Goal: Transaction & Acquisition: Purchase product/service

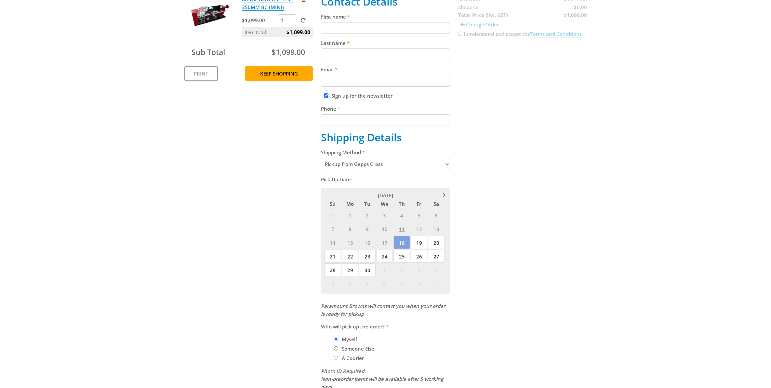
scroll to position [203, 0]
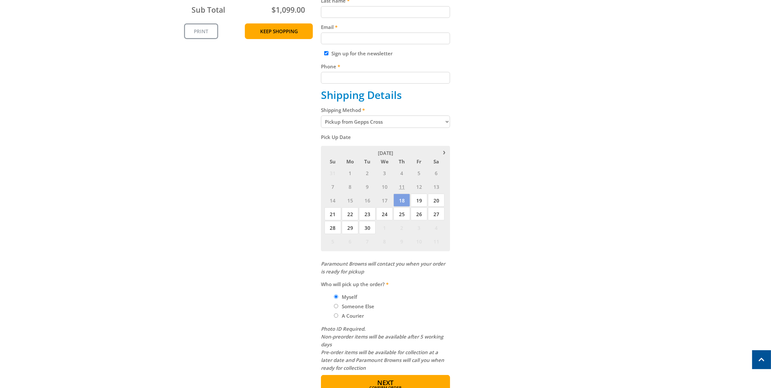
click at [410, 124] on select "Pickup from Gepps Cross Delivery" at bounding box center [385, 121] width 129 height 12
select select "Delivery"
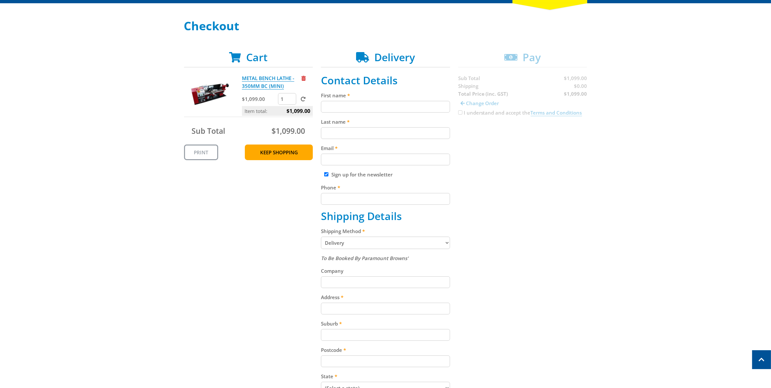
scroll to position [81, 0]
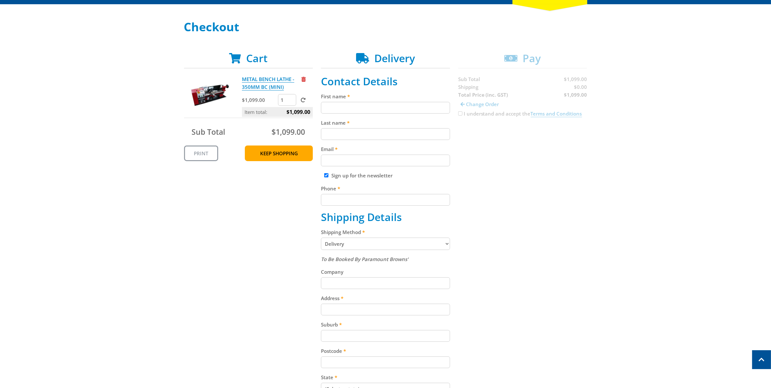
click at [400, 108] on input "First name" at bounding box center [385, 108] width 129 height 12
type input "[PERSON_NAME]"
type input "Tonks"
type input "jtonks@conpower.com.au"
type input "0410494489"
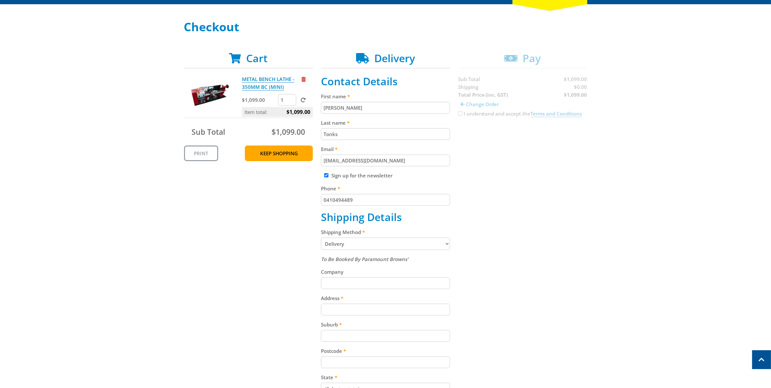
type input "Consolodated Power Projects"
type input "Substation Rd"
type input "Tailem Bend"
type input "5260"
select select "SA"
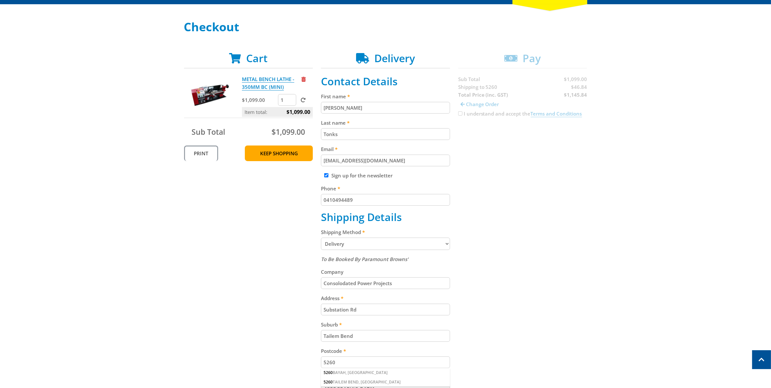
drag, startPoint x: 418, startPoint y: 158, endPoint x: 209, endPoint y: 155, distance: 209.9
click at [209, 155] on div "Cart METAL BENCH LATHE - 350MM BC (MINI) $1,099.00 1 Item total: $1,099.00 Sub …" at bounding box center [385, 260] width 403 height 416
type input "[EMAIL_ADDRESS][DOMAIN_NAME]"
click at [610, 222] on div "Select your Delivery Method Personal Pick up Available in 5 days Courier Pick u…" at bounding box center [385, 244] width 771 height 448
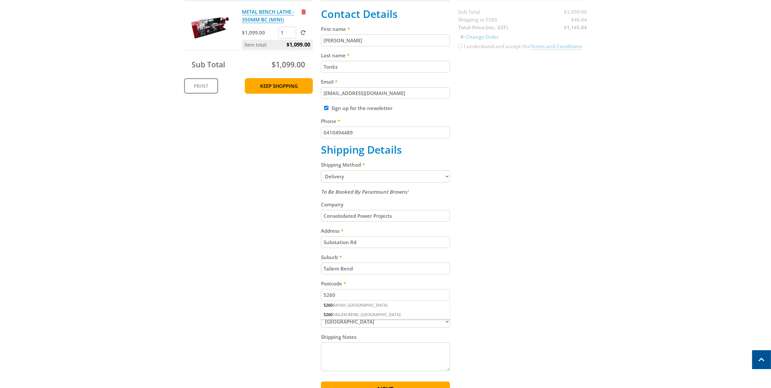
scroll to position [163, 0]
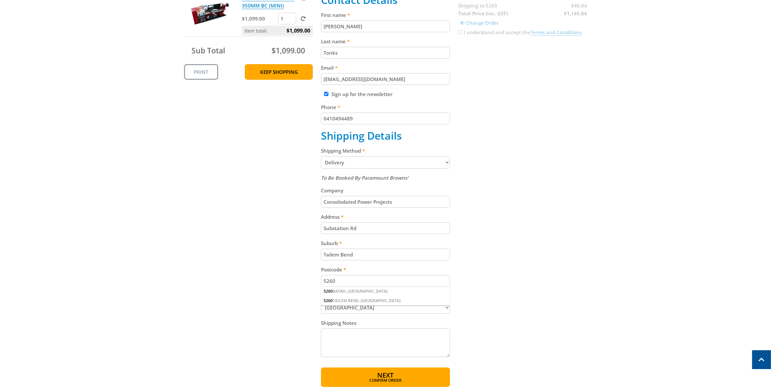
drag, startPoint x: 402, startPoint y: 205, endPoint x: 241, endPoint y: 179, distance: 162.8
click at [241, 179] on div "Cart METAL BENCH LATHE - 350MM BC (MINI) $1,099.00 1 Item total: $1,099.00 Sub …" at bounding box center [385, 179] width 403 height 416
drag, startPoint x: 299, startPoint y: 237, endPoint x: 336, endPoint y: 230, distance: 38.1
click at [299, 237] on div "Cart METAL BENCH LATHE - 350MM BC (MINI) $1,099.00 1 Item total: $1,099.00 Sub …" at bounding box center [385, 179] width 403 height 416
drag, startPoint x: 368, startPoint y: 234, endPoint x: 272, endPoint y: 229, distance: 96.7
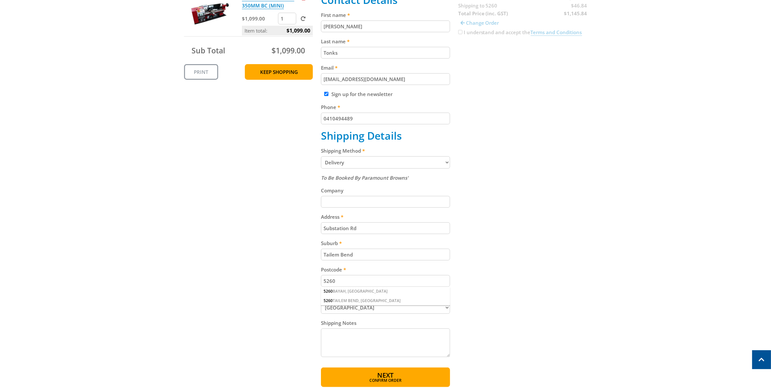
click at [272, 230] on div "Cart METAL BENCH LATHE - 350MM BC (MINI) $1,099.00 1 Item total: $1,099.00 Sub …" at bounding box center [385, 179] width 403 height 416
drag, startPoint x: 363, startPoint y: 261, endPoint x: 257, endPoint y: 271, distance: 105.9
click at [225, 257] on div "Cart METAL BENCH LATHE - 350MM BC (MINI) $1,099.00 1 Item total: $1,099.00 Sub …" at bounding box center [385, 179] width 403 height 416
click at [291, 284] on div "Cart METAL BENCH LATHE - 350MM BC (MINI) $1,099.00 1 Item total: $1,099.00 Sub …" at bounding box center [385, 179] width 403 height 416
click at [307, 314] on div "Cart METAL BENCH LATHE - 350MM BC (MINI) $1,099.00 1 Item total: $1,099.00 Sub …" at bounding box center [385, 179] width 403 height 416
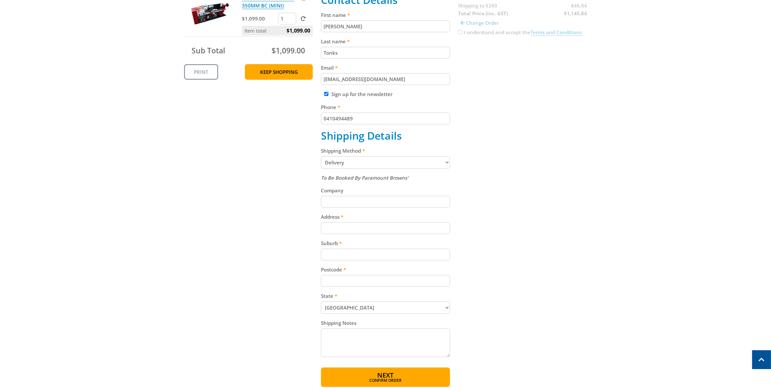
click at [347, 210] on div "To Be Booked By Paramount Browns' Company Address Suburb Postcode 5260 BAYAH, S…" at bounding box center [385, 266] width 129 height 185
click at [324, 234] on input "Address" at bounding box center [385, 228] width 129 height 12
click at [501, 267] on div "Cart METAL BENCH LATHE - 350MM BC (MINI) $1,099.00 1 Item total: $1,099.00 Sub …" at bounding box center [385, 179] width 403 height 416
drag, startPoint x: 329, startPoint y: 231, endPoint x: 356, endPoint y: 233, distance: 26.7
click at [329, 231] on input "51 HILLCREST DRIVE, EDEN HILLS, SA, 5050" at bounding box center [385, 228] width 129 height 12
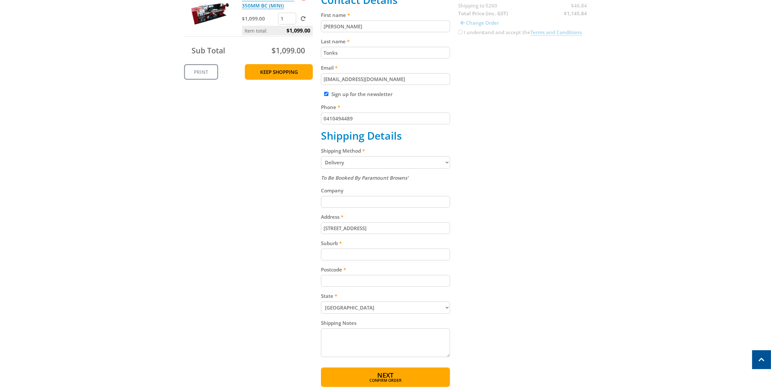
type input "[STREET_ADDRESS]"
click at [505, 250] on div "Cart METAL BENCH LATHE - 350MM BC (MINI) $1,099.00 1 Item total: $1,099.00 Sub …" at bounding box center [385, 179] width 403 height 416
click at [373, 254] on input "Suburb" at bounding box center [385, 255] width 129 height 12
type input "Ede Hills"
type input "5050"
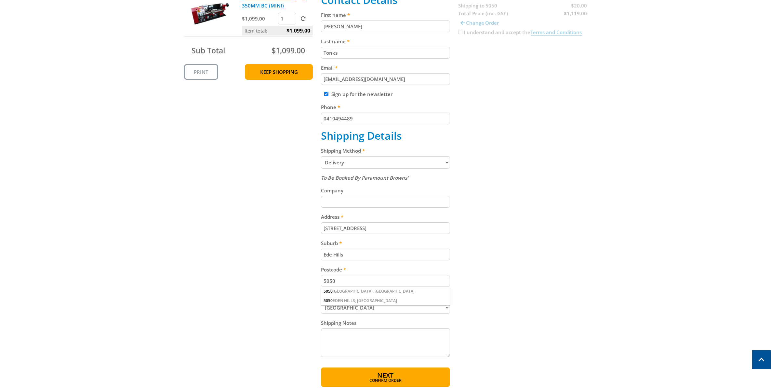
click at [508, 264] on div "Cart METAL BENCH LATHE - 350MM BC (MINI) $1,099.00 1 Item total: $1,099.00 Sub …" at bounding box center [385, 179] width 403 height 416
click at [357, 304] on div "5050 EDEN HILLS, SA" at bounding box center [385, 300] width 129 height 9
click at [461, 288] on div "Cart METAL BENCH LATHE - 350MM BC (MINI) $1,099.00 1 Item total: $1,099.00 Sub …" at bounding box center [385, 179] width 403 height 416
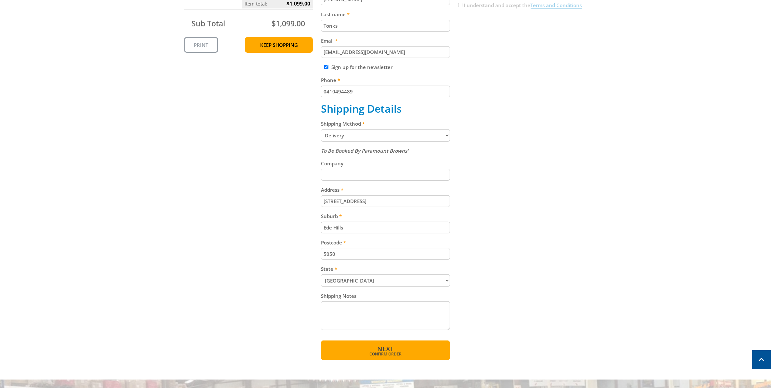
scroll to position [203, 0]
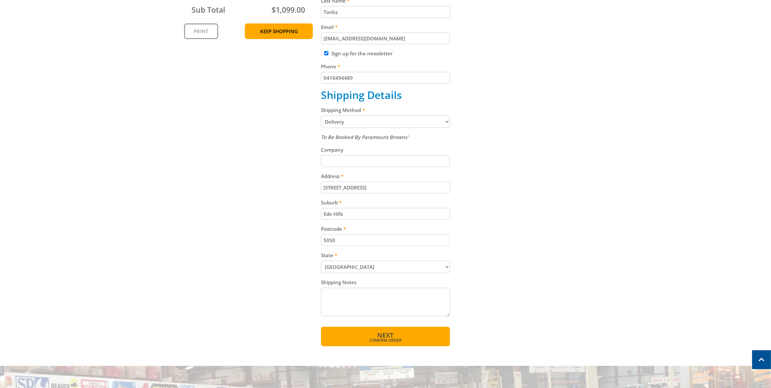
click at [378, 350] on div "OPEN TODAY 8:00am - 5:00pm Trading Hours Hardware & Machinery Thu 8:00am - 5:00…" at bounding box center [385, 211] width 771 height 828
click at [383, 339] on span "Next" at bounding box center [385, 335] width 16 height 9
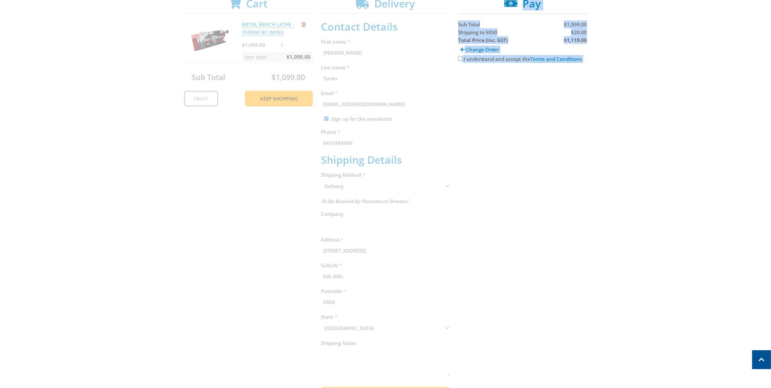
scroll to position [133, 0]
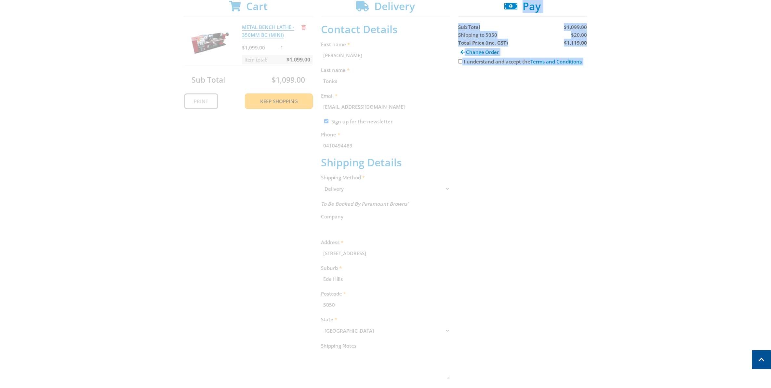
click at [520, 159] on div "Cart METAL BENCH LATHE - 350MM BC (MINI) $1,099.00 1 Item total: $1,099.00 Sub …" at bounding box center [385, 204] width 403 height 409
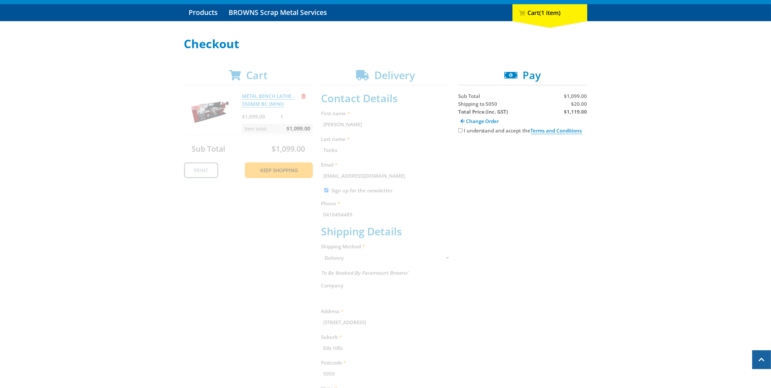
scroll to position [52, 0]
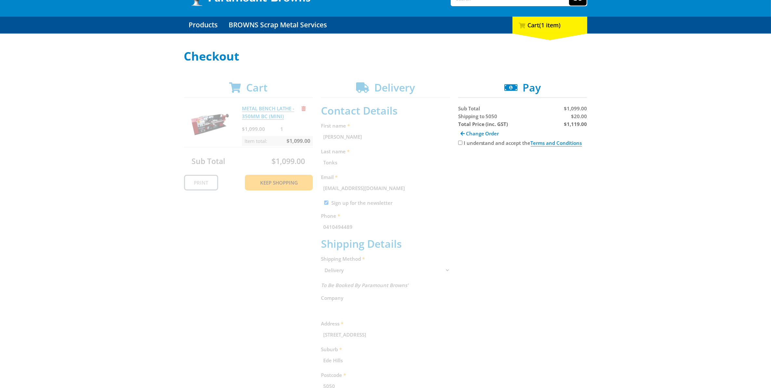
click at [459, 142] on input "I understand and accept the Terms and Conditions" at bounding box center [460, 143] width 4 height 4
checkbox input "true"
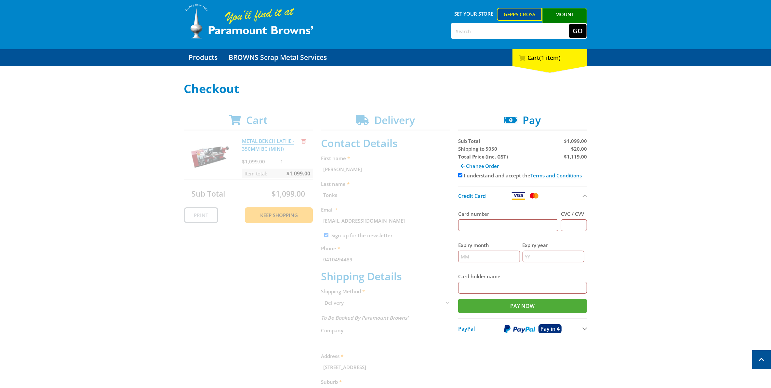
scroll to position [11, 0]
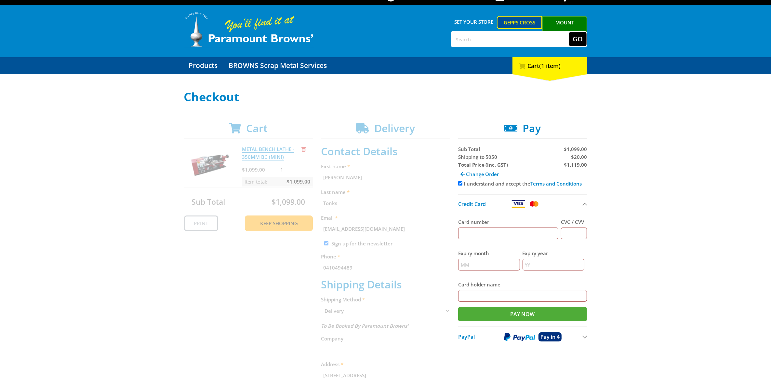
click at [585, 336] on button "PayPal Pay in 4" at bounding box center [522, 336] width 129 height 20
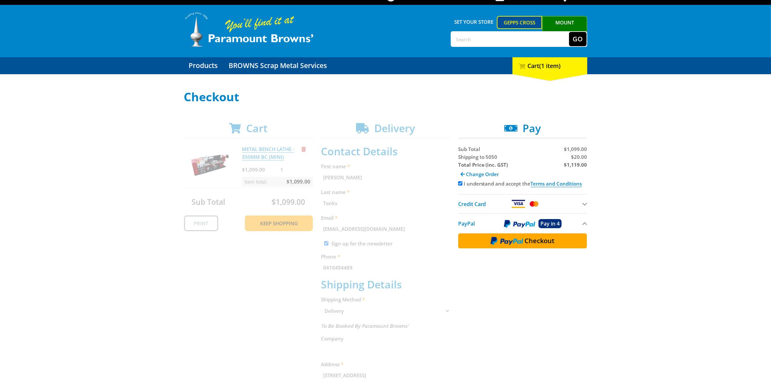
click at [392, 189] on div "Cart METAL BENCH LATHE - 350MM BC (MINI) $1,099.00 1 Item total: $1,099.00 Sub …" at bounding box center [385, 326] width 403 height 409
click at [388, 186] on div "Cart METAL BENCH LATHE - 350MM BC (MINI) $1,099.00 1 Item total: $1,099.00 Sub …" at bounding box center [385, 326] width 403 height 409
click at [379, 140] on div "Cart METAL BENCH LATHE - 350MM BC (MINI) $1,099.00 1 Item total: $1,099.00 Sub …" at bounding box center [385, 326] width 403 height 409
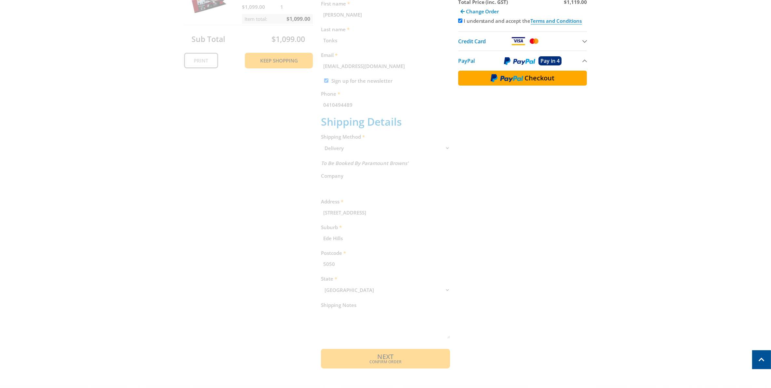
click at [405, 352] on div "Cart METAL BENCH LATHE - 350MM BC (MINI) $1,099.00 1 Item total: $1,099.00 Sub …" at bounding box center [385, 163] width 403 height 409
click at [443, 198] on div "Cart METAL BENCH LATHE - 350MM BC (MINI) $1,099.00 1 Item total: $1,099.00 Sub …" at bounding box center [385, 163] width 403 height 409
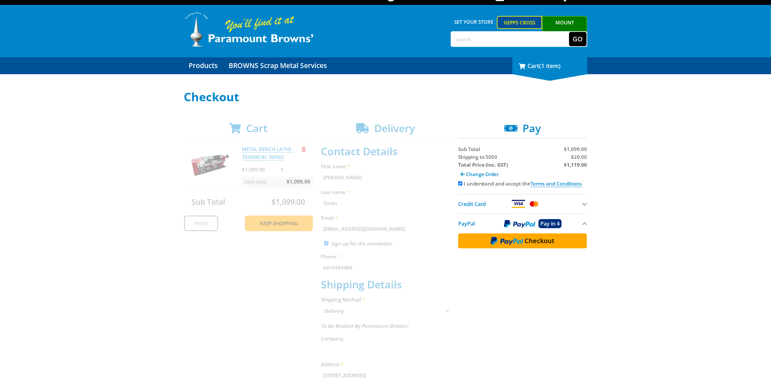
click at [557, 72] on div "1 Cart (1 item)" at bounding box center [550, 65] width 75 height 17
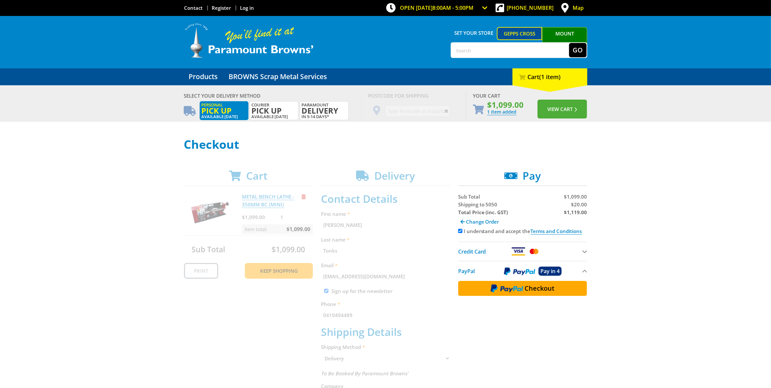
scroll to position [0, 0]
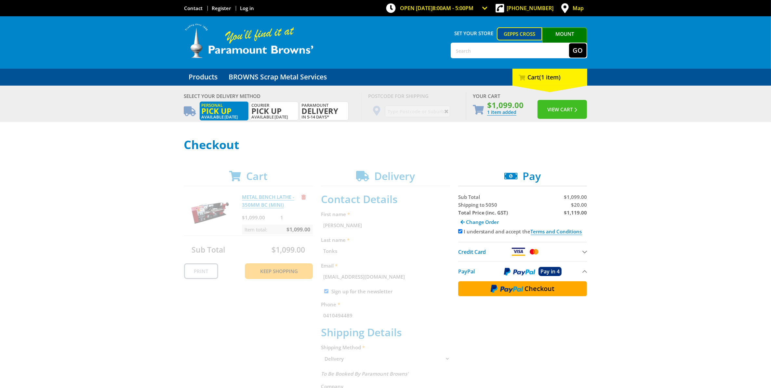
drag, startPoint x: 565, startPoint y: 114, endPoint x: 561, endPoint y: 116, distance: 4.5
click at [564, 115] on button "View Cart" at bounding box center [562, 109] width 49 height 19
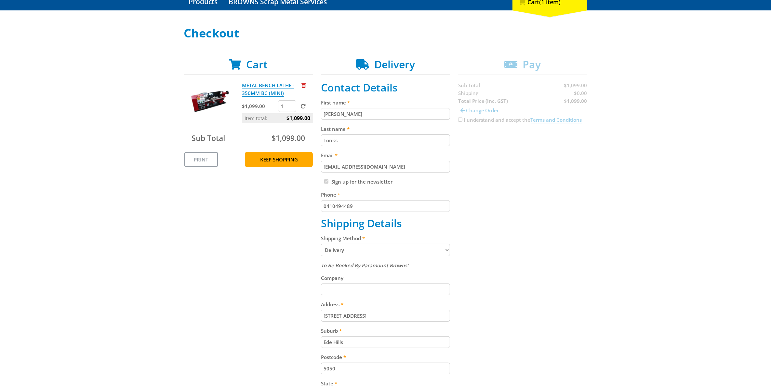
scroll to position [81, 0]
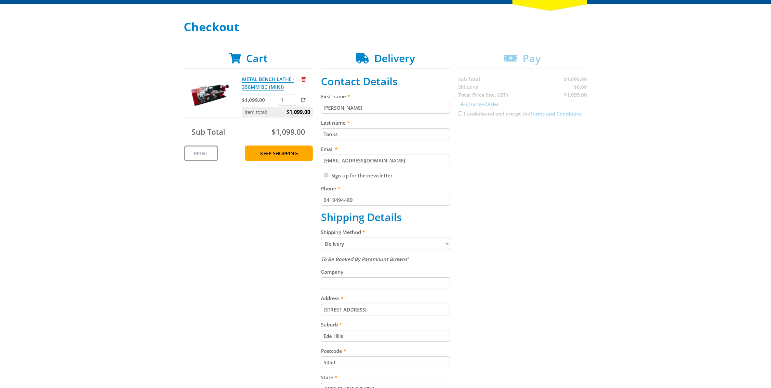
drag, startPoint x: 332, startPoint y: 341, endPoint x: 340, endPoint y: 336, distance: 9.5
click at [332, 341] on input "Ede Hills" at bounding box center [385, 336] width 129 height 12
type input "[GEOGRAPHIC_DATA]"
click at [647, 264] on div "Select your Delivery Method Personal Pick up Available [DATE] Courier Pick up A…" at bounding box center [385, 244] width 771 height 448
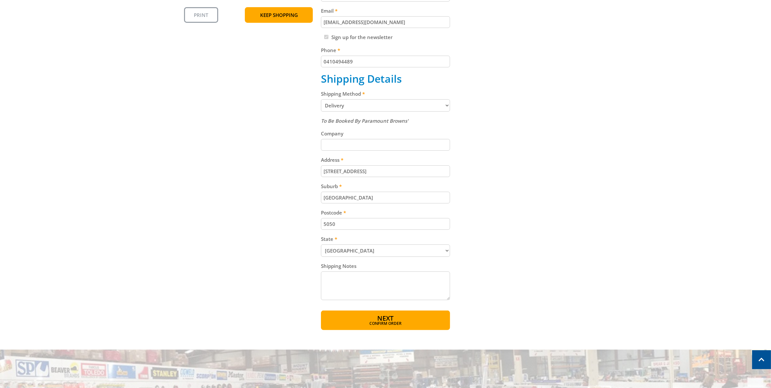
scroll to position [244, 0]
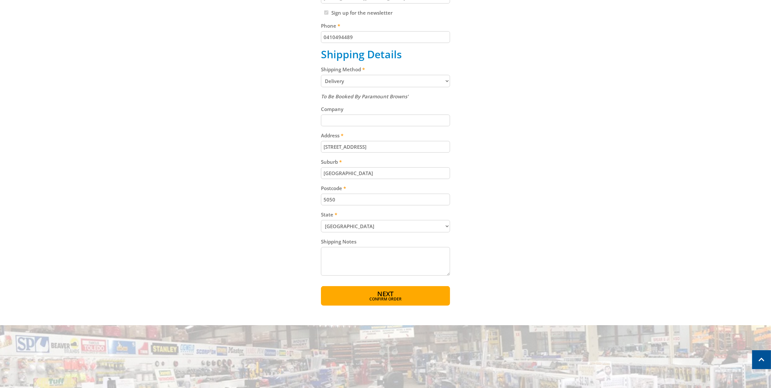
click at [430, 295] on button "Next Confirm order" at bounding box center [385, 296] width 129 height 20
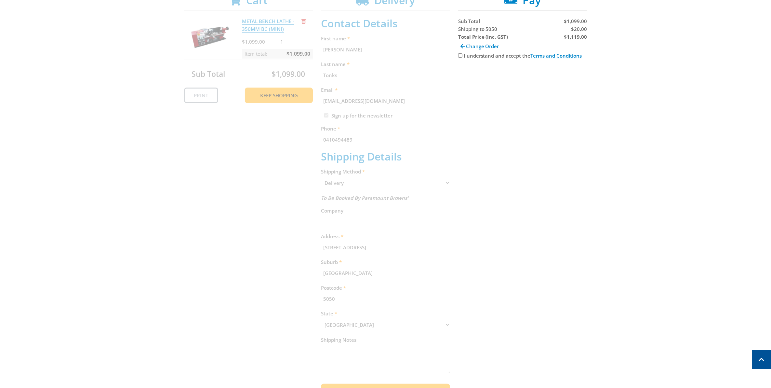
scroll to position [133, 0]
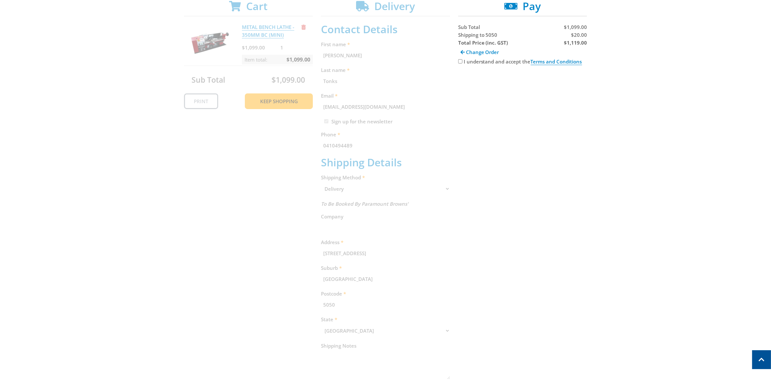
click at [460, 60] on input "I understand and accept the Terms and Conditions" at bounding box center [460, 61] width 4 height 4
checkbox input "true"
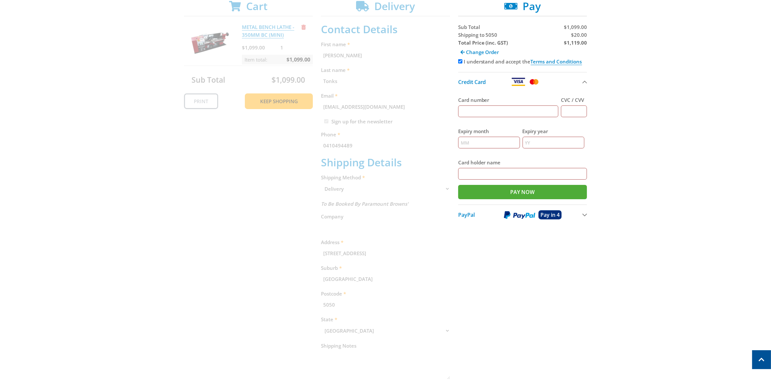
click at [486, 112] on input "Card number" at bounding box center [508, 111] width 101 height 12
